Goal: Task Accomplishment & Management: Use online tool/utility

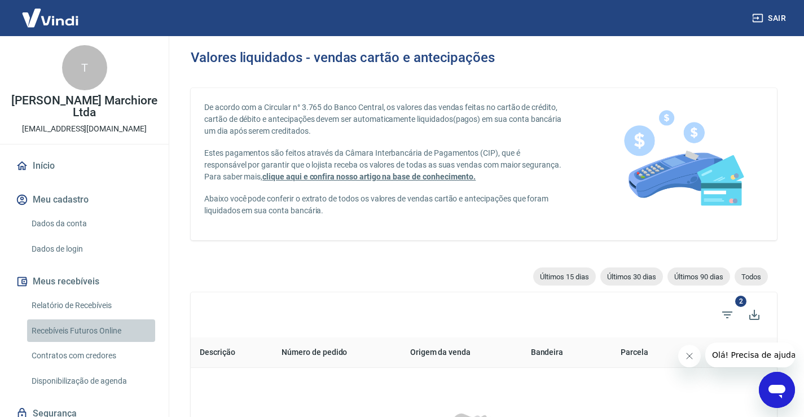
click at [93, 330] on link "Recebíveis Futuros Online" at bounding box center [91, 330] width 128 height 23
click at [112, 329] on link "Recebíveis Futuros Online" at bounding box center [91, 330] width 128 height 23
click at [574, 21] on div "Sair" at bounding box center [402, 18] width 804 height 36
